Goal: Task Accomplishment & Management: Complete application form

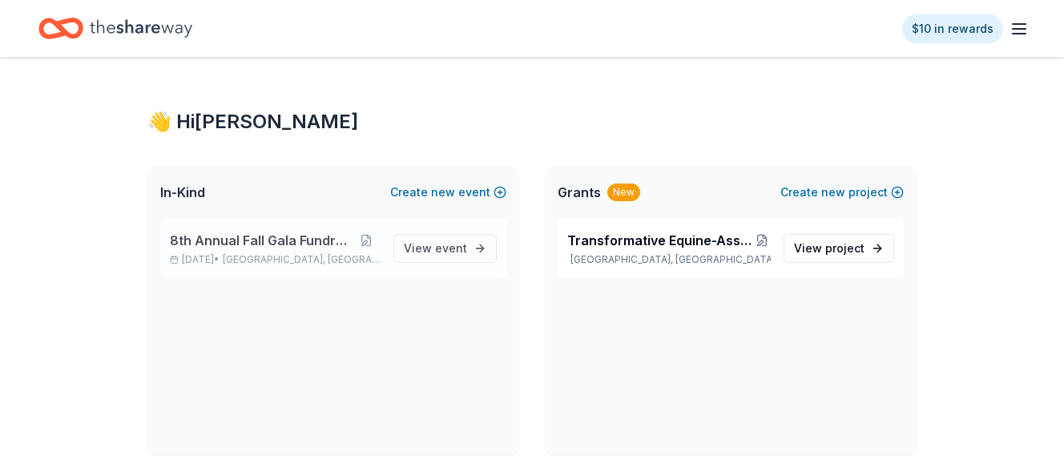
click at [284, 239] on span "8th Annual Fall Gala Fundraiser" at bounding box center [260, 240] width 181 height 19
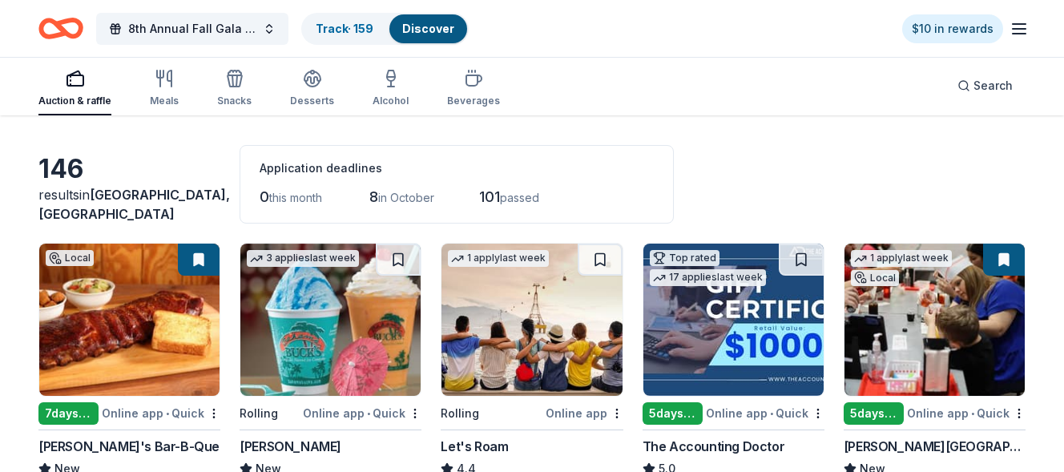
scroll to position [80, 0]
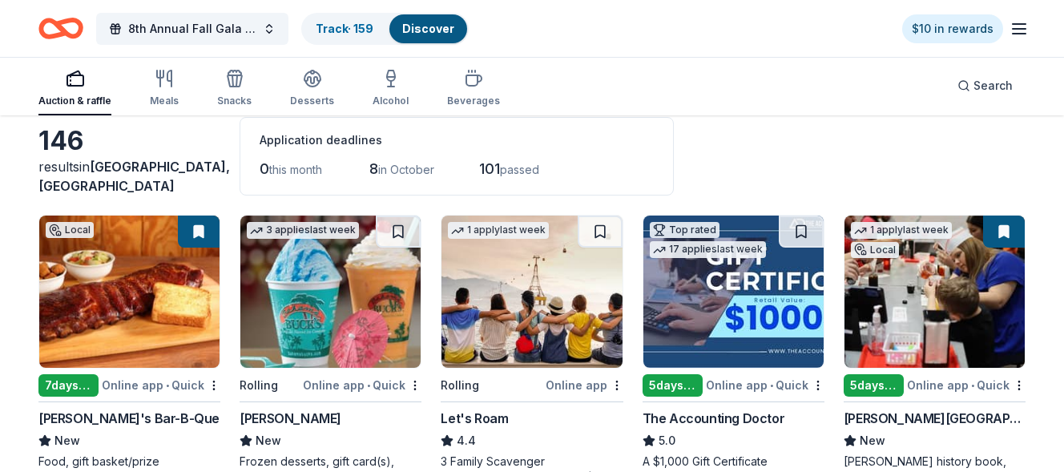
click at [412, 173] on span "in October" at bounding box center [406, 170] width 56 height 14
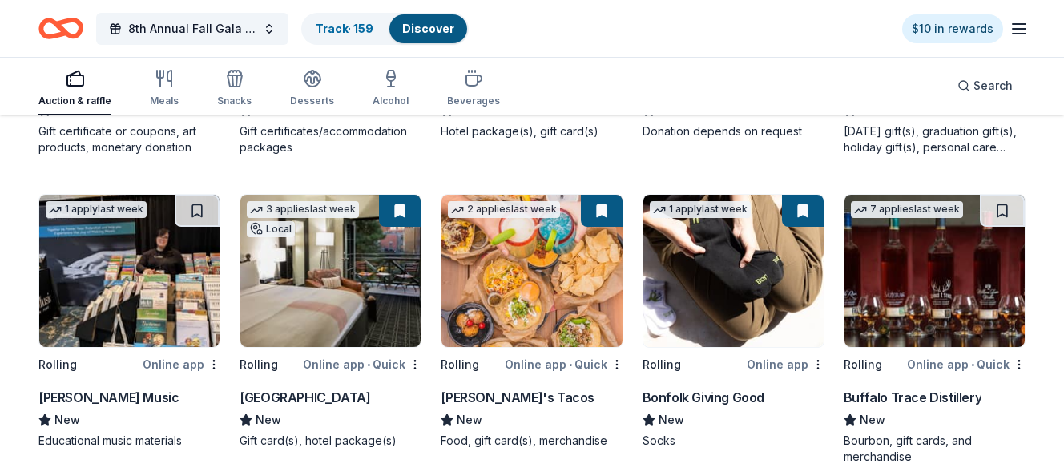
scroll to position [2323, 0]
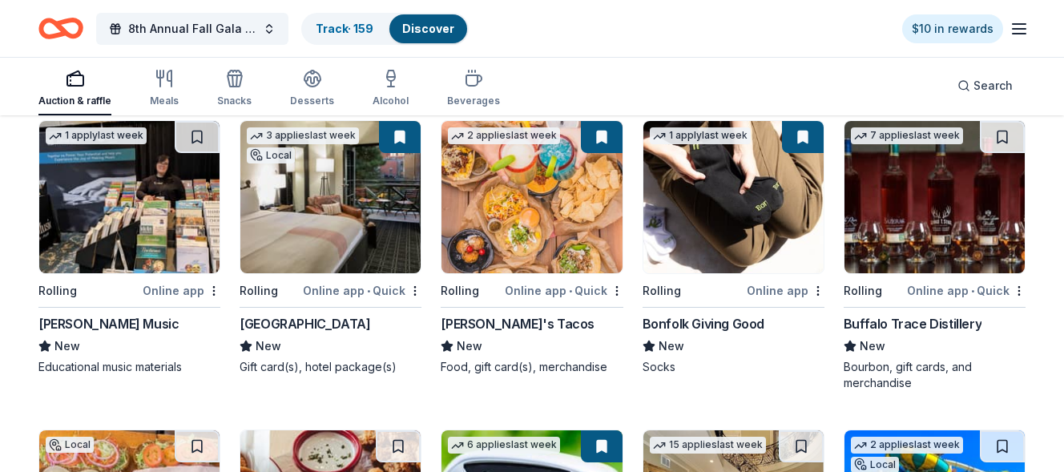
click at [902, 211] on img at bounding box center [934, 197] width 180 height 152
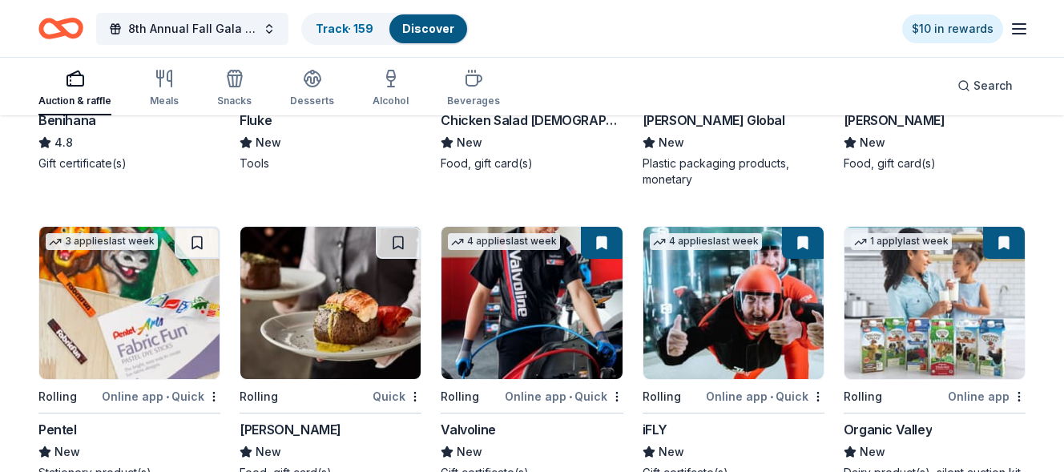
scroll to position [4405, 0]
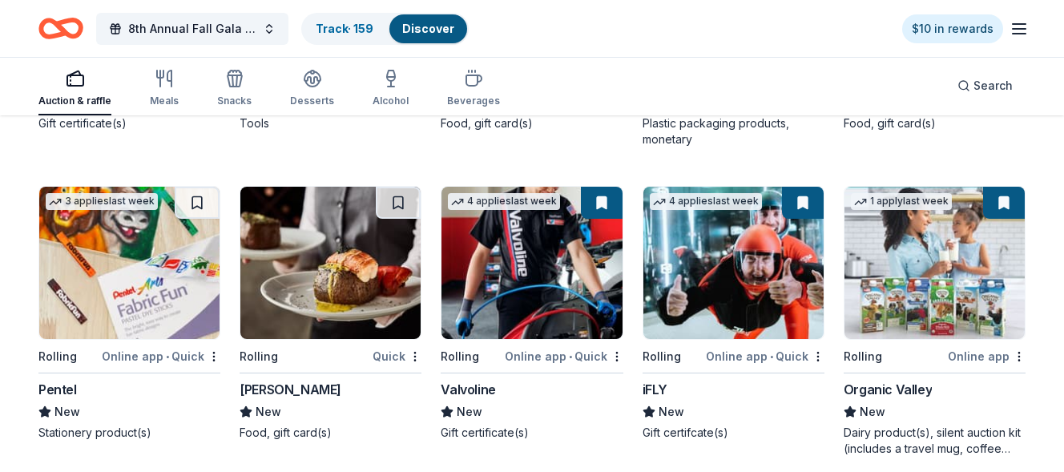
click at [734, 289] on img at bounding box center [733, 263] width 180 height 152
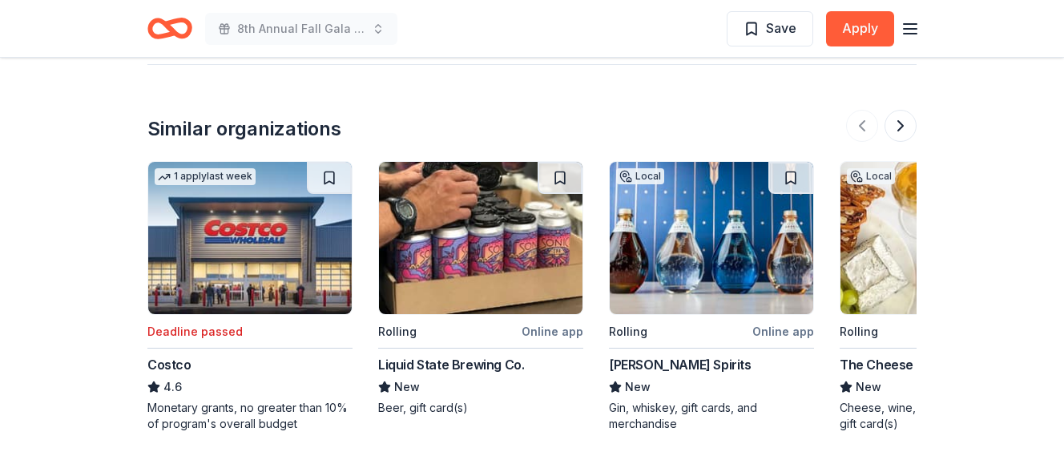
scroll to position [1522, 0]
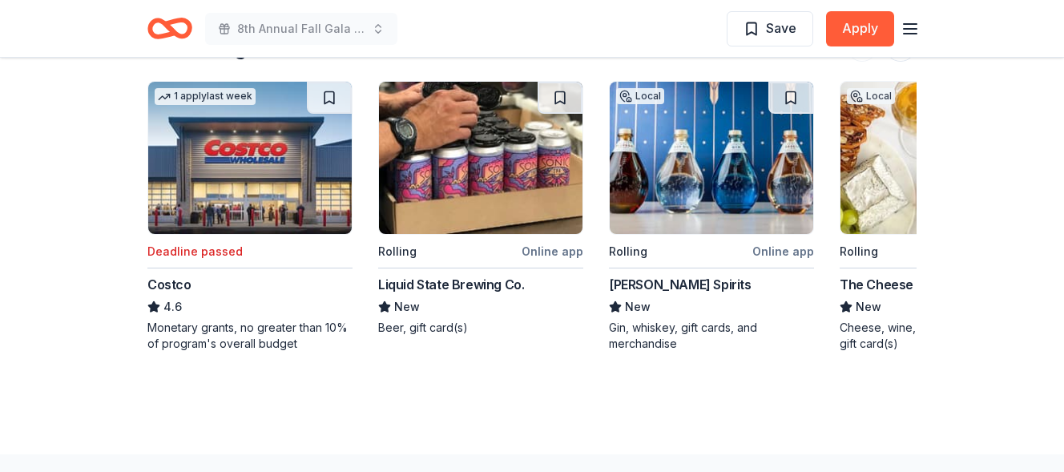
click at [686, 159] on img at bounding box center [711, 158] width 203 height 152
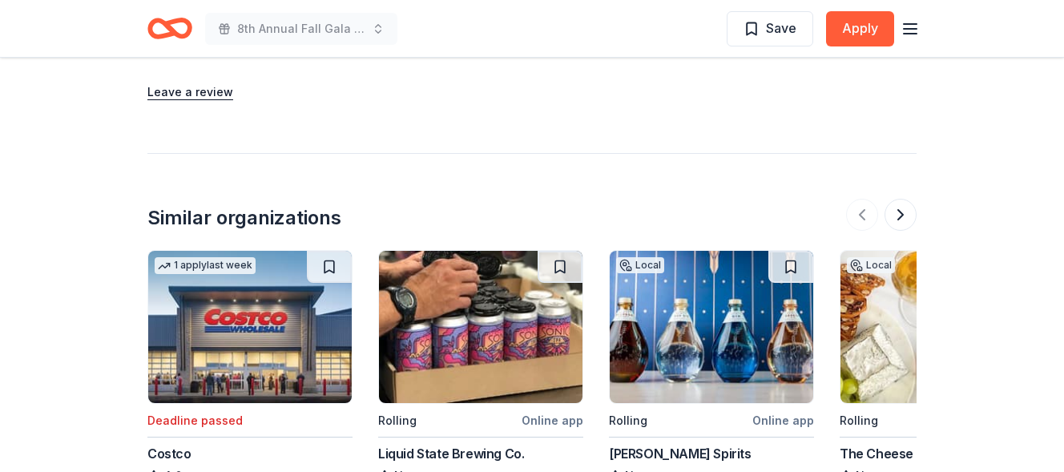
scroll to position [1459, 0]
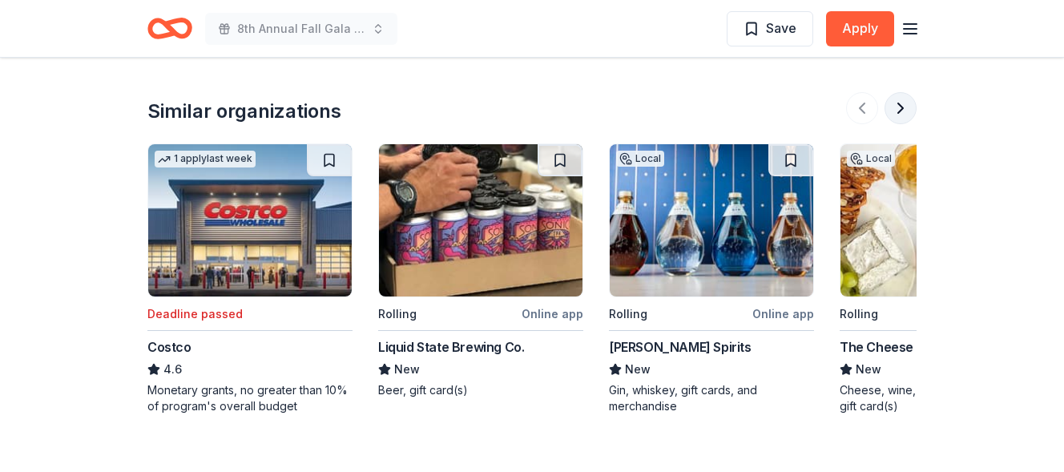
click at [895, 107] on button at bounding box center [900, 108] width 32 height 32
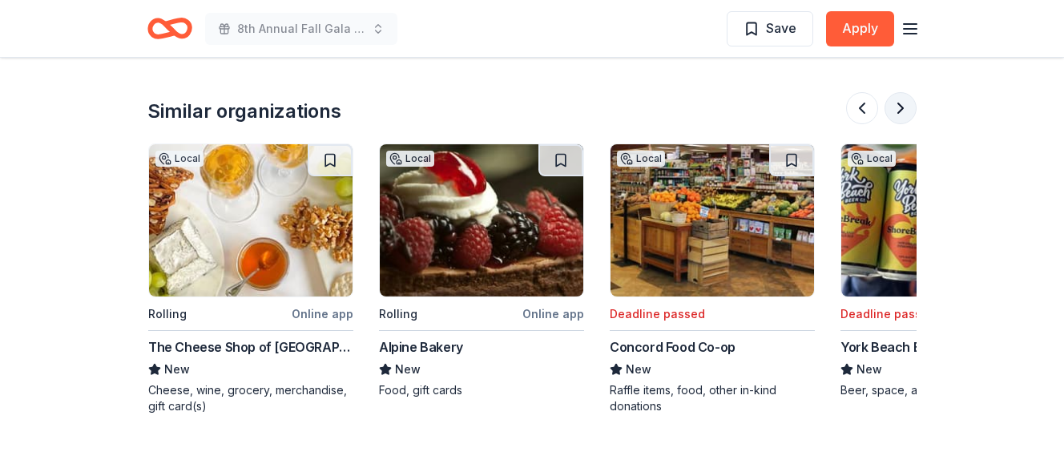
scroll to position [0, 692]
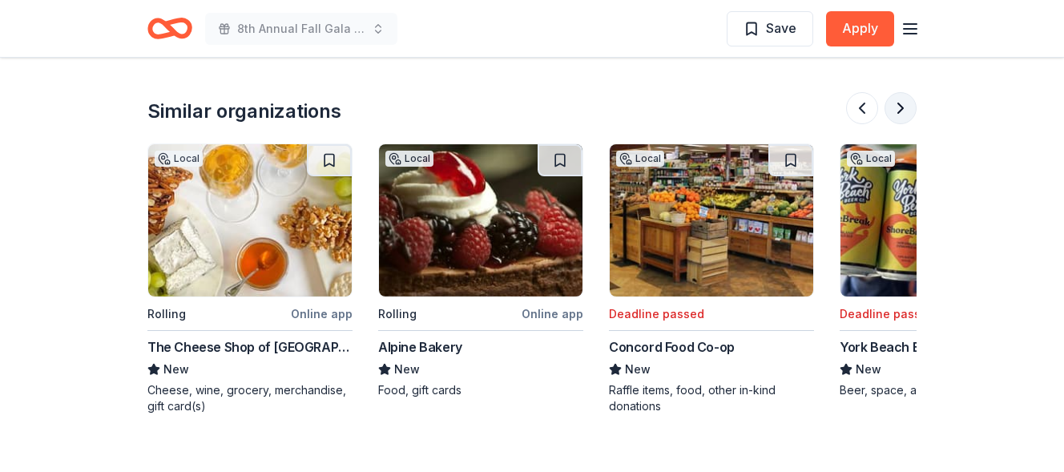
click at [895, 107] on button at bounding box center [900, 108] width 32 height 32
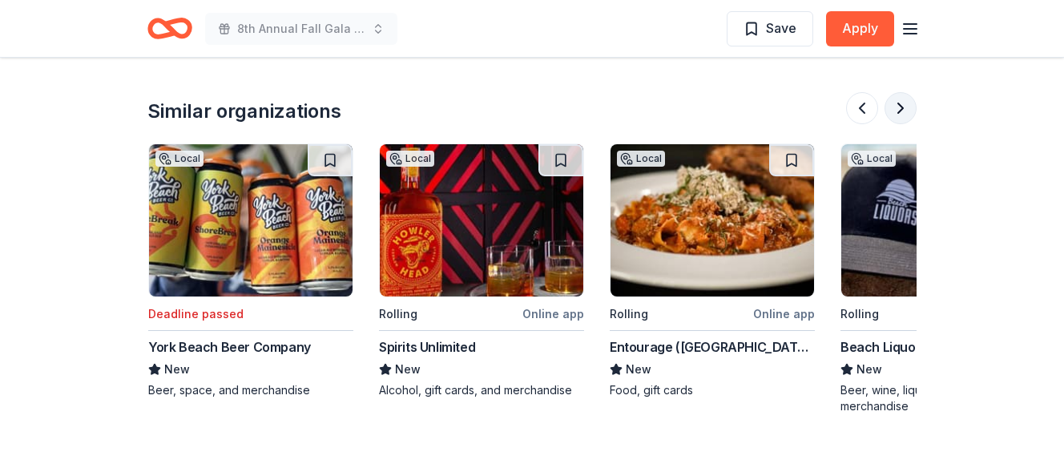
scroll to position [0, 1384]
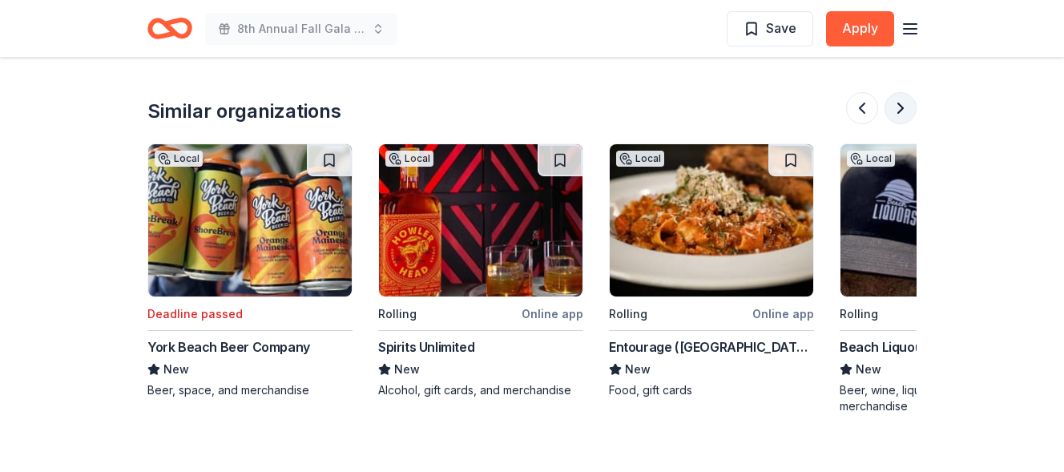
click at [894, 107] on button at bounding box center [900, 108] width 32 height 32
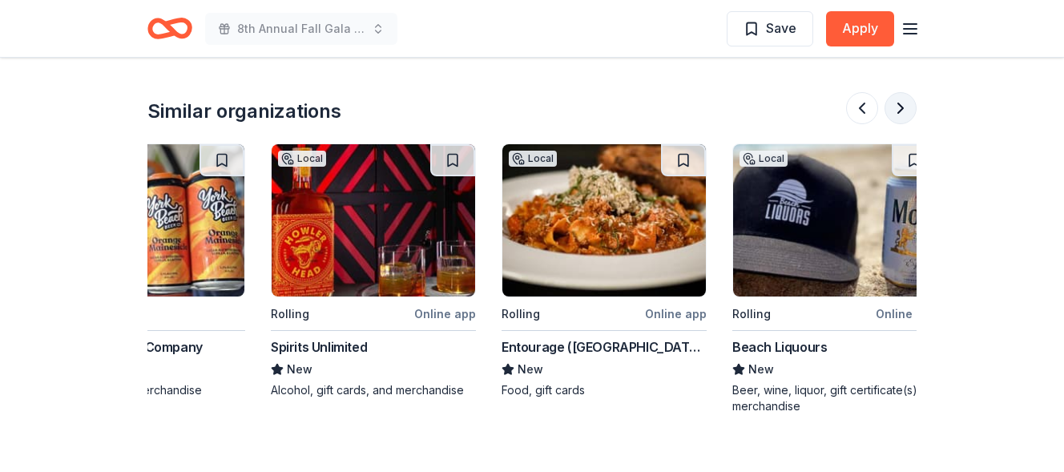
scroll to position [0, 1512]
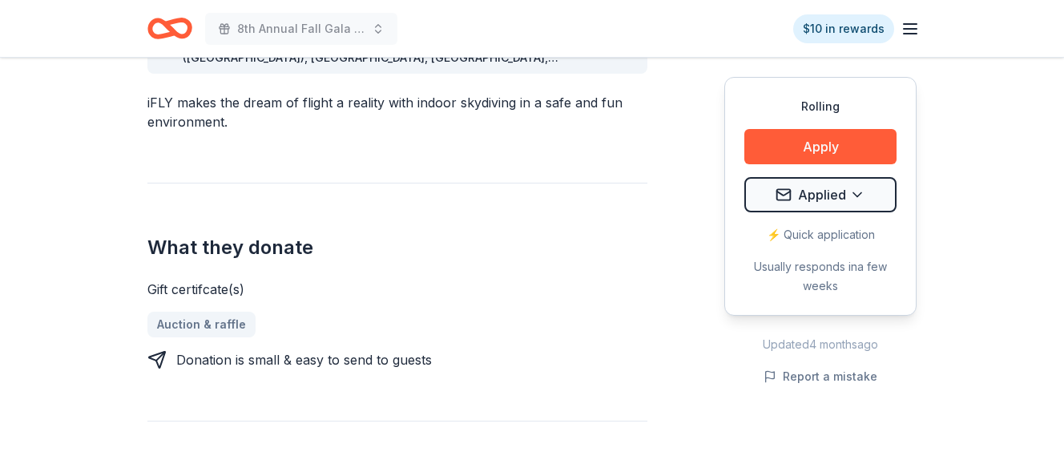
scroll to position [641, 0]
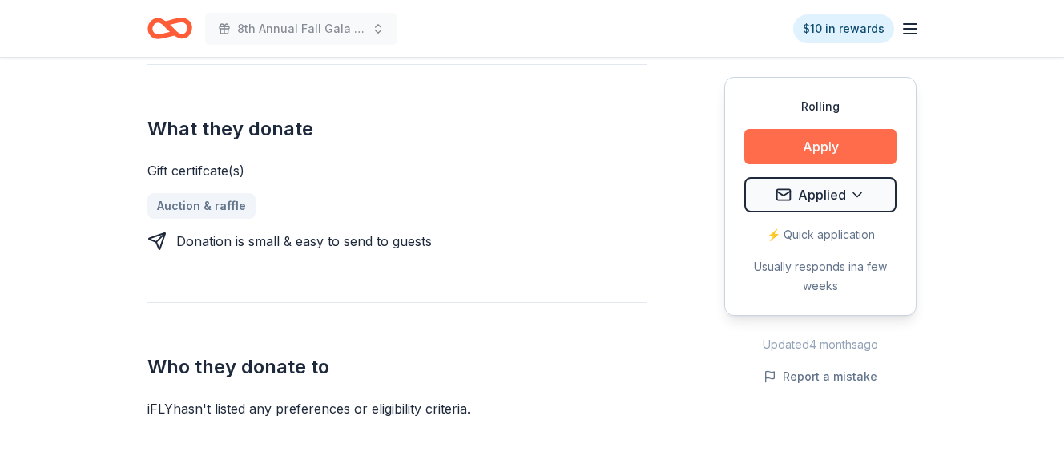
click at [777, 151] on button "Apply" at bounding box center [820, 146] width 152 height 35
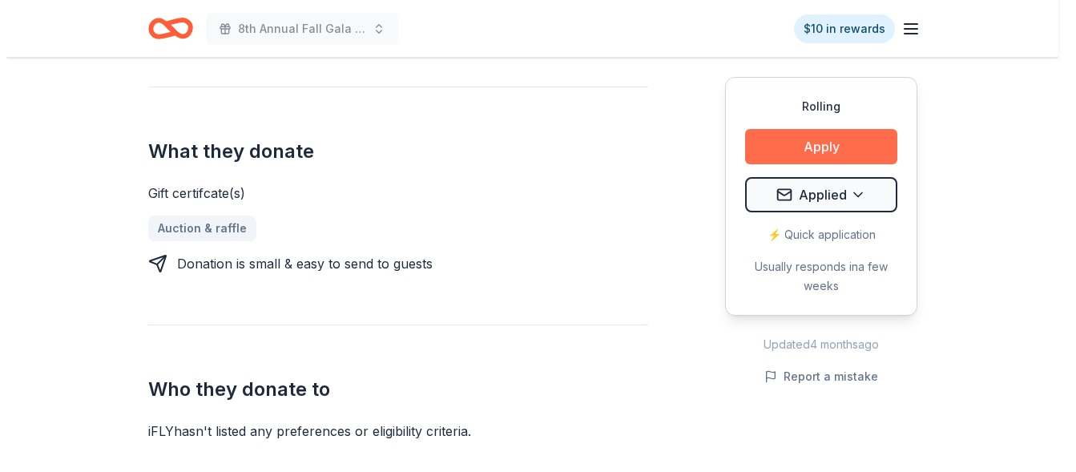
scroll to position [663, 0]
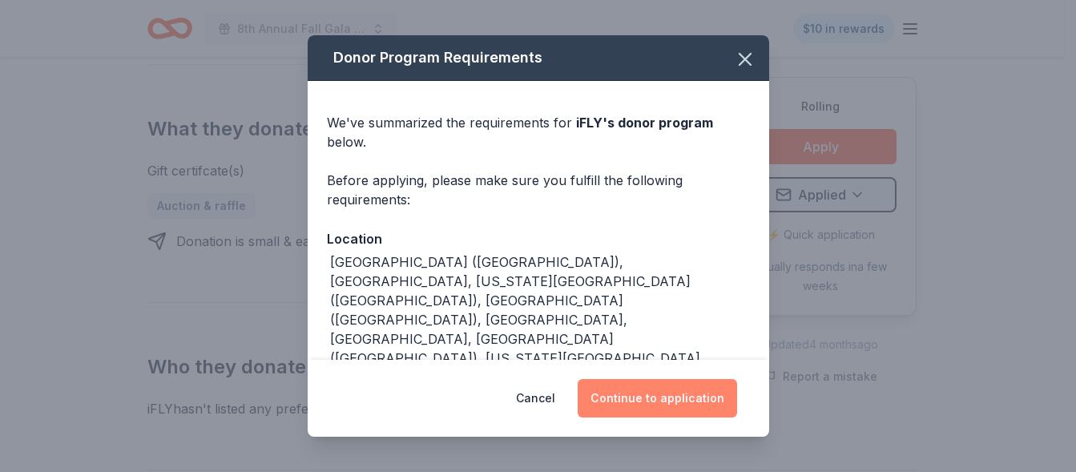
click at [647, 398] on button "Continue to application" at bounding box center [656, 398] width 159 height 38
